Goal: Transaction & Acquisition: Book appointment/travel/reservation

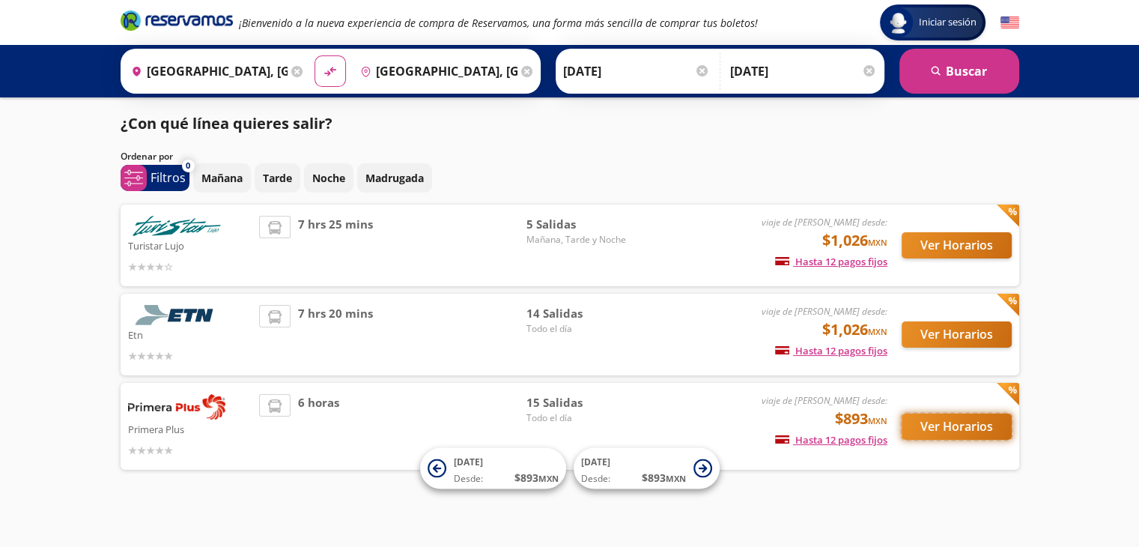
click at [970, 423] on button "Ver Horarios" at bounding box center [957, 426] width 110 height 26
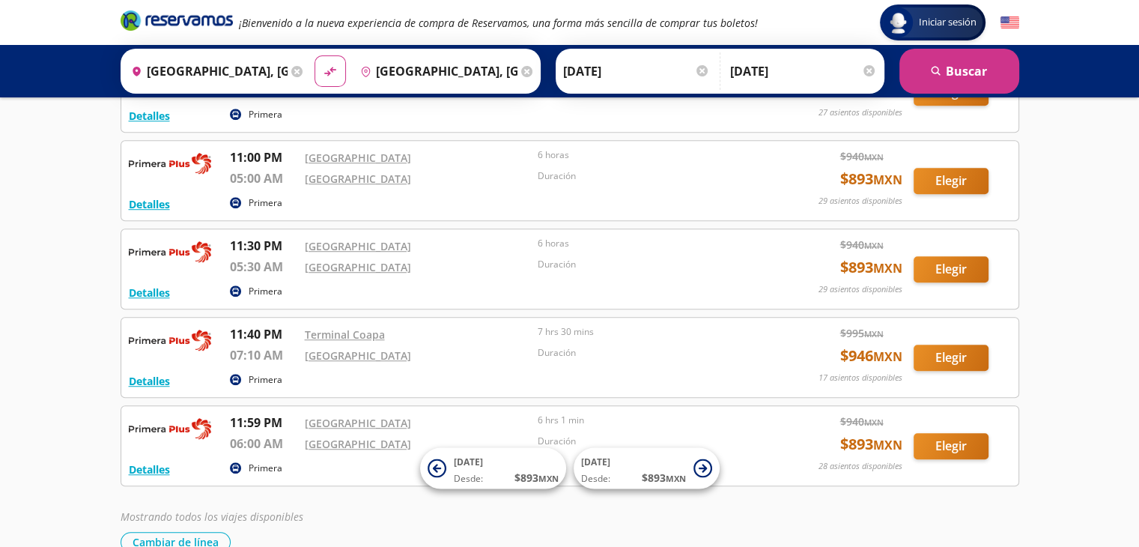
scroll to position [1086, 0]
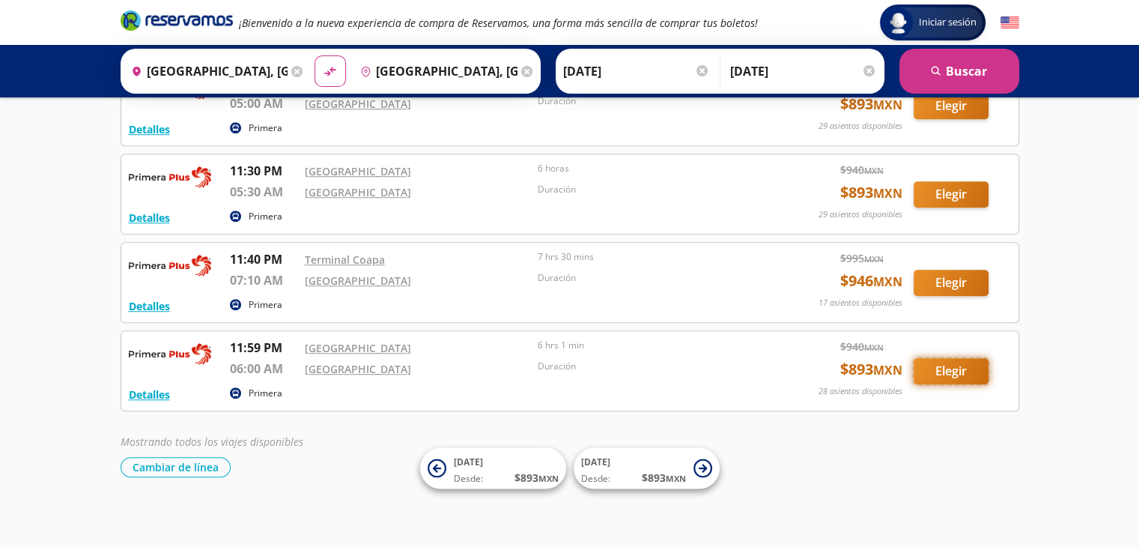
click at [935, 361] on button "Elegir" at bounding box center [951, 371] width 75 height 26
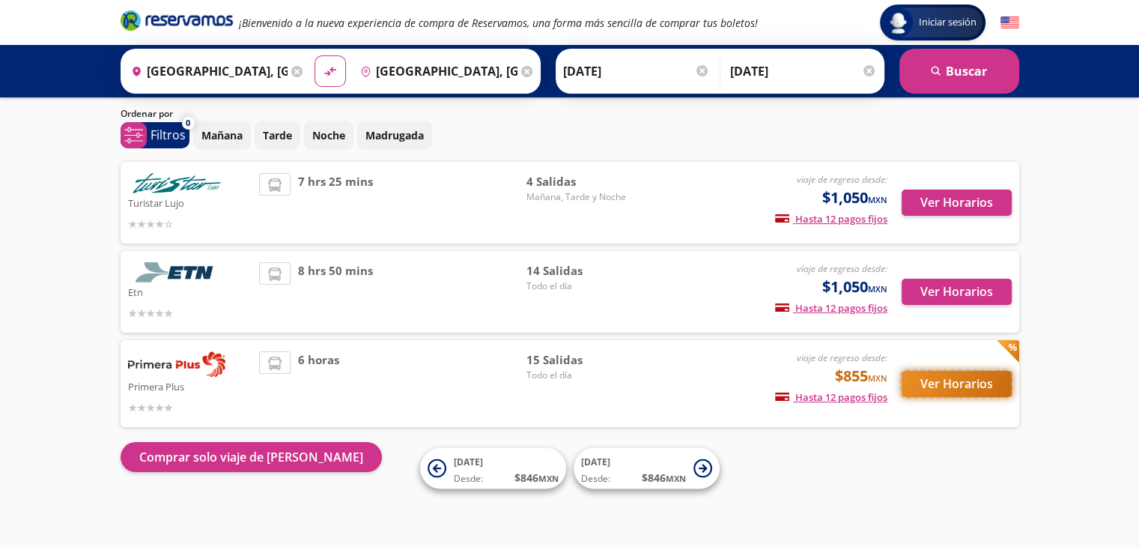
click at [968, 386] on button "Ver Horarios" at bounding box center [957, 384] width 110 height 26
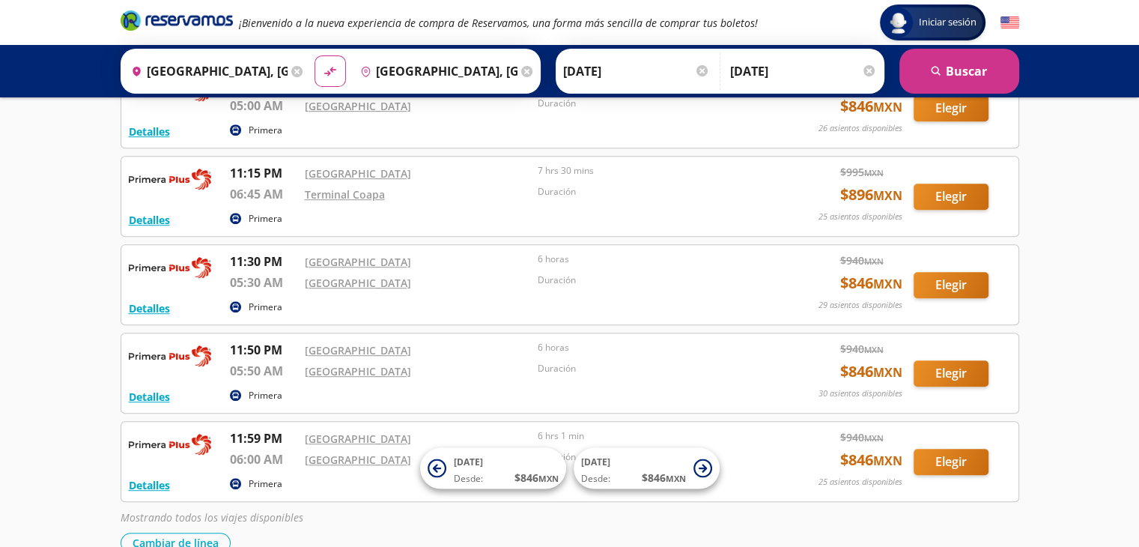
scroll to position [899, 0]
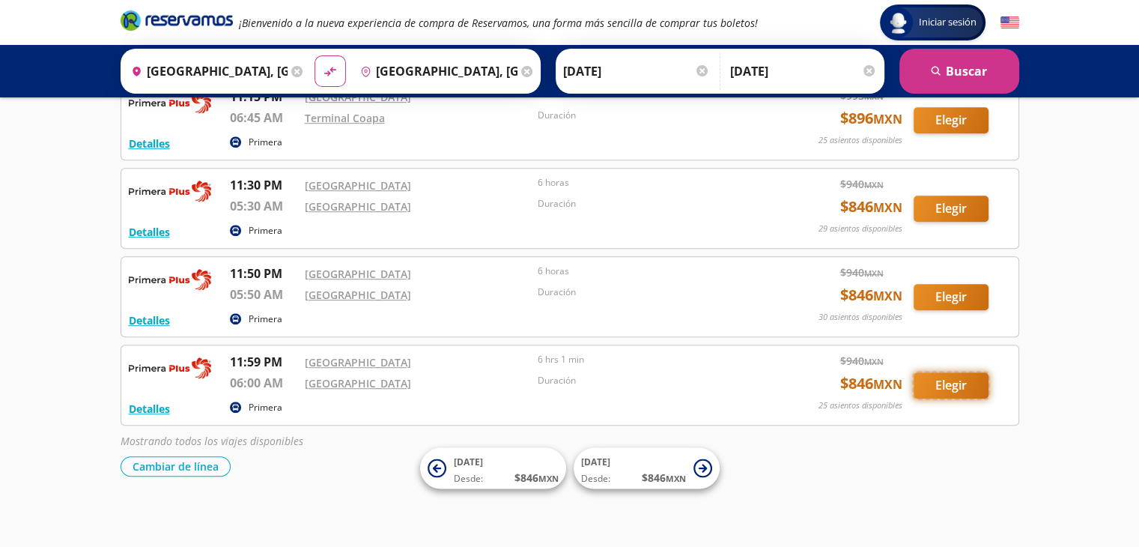
click at [927, 380] on button "Elegir" at bounding box center [951, 385] width 75 height 26
